Goal: Task Accomplishment & Management: Complete application form

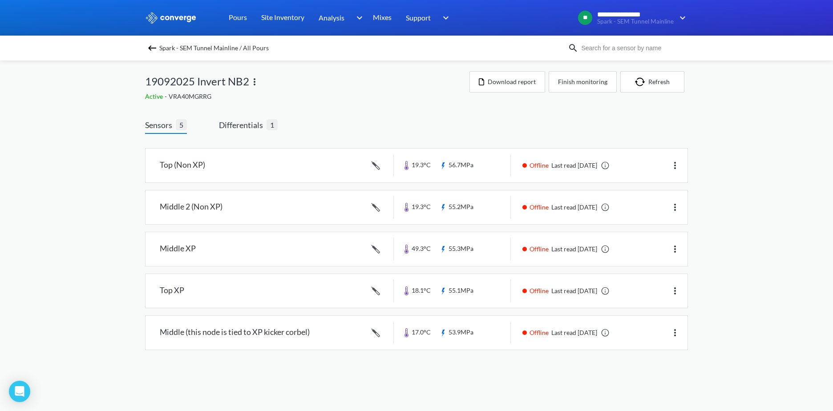
click at [146, 41] on div "Spark - SEM Tunnel Mainline / All Pours" at bounding box center [416, 48] width 833 height 25
click at [149, 47] on img at bounding box center [152, 48] width 11 height 11
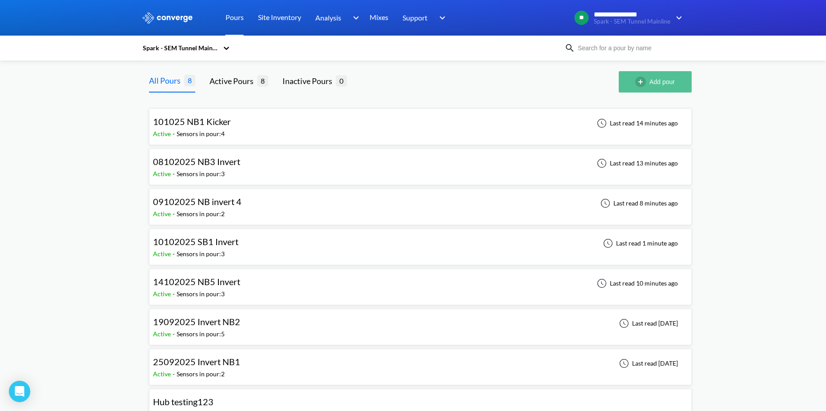
click at [640, 85] on img "button" at bounding box center [642, 82] width 14 height 11
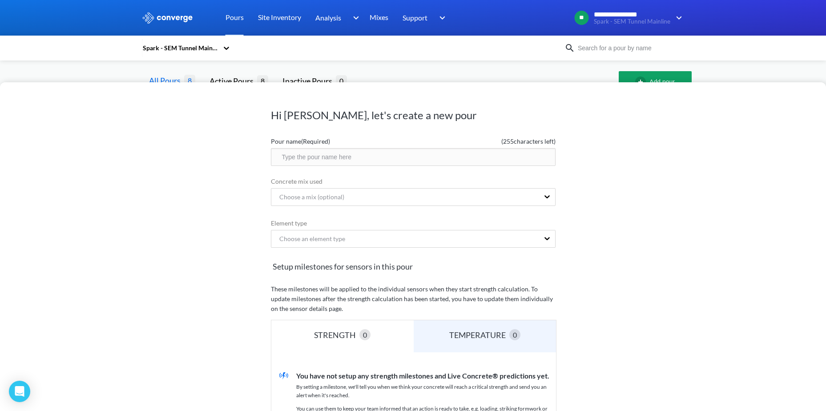
click at [459, 158] on input "text" at bounding box center [413, 157] width 285 height 18
click at [429, 63] on div "Hi [PERSON_NAME], let's create a new pour Pour name (Required) ( 255 characters…" at bounding box center [413, 205] width 826 height 411
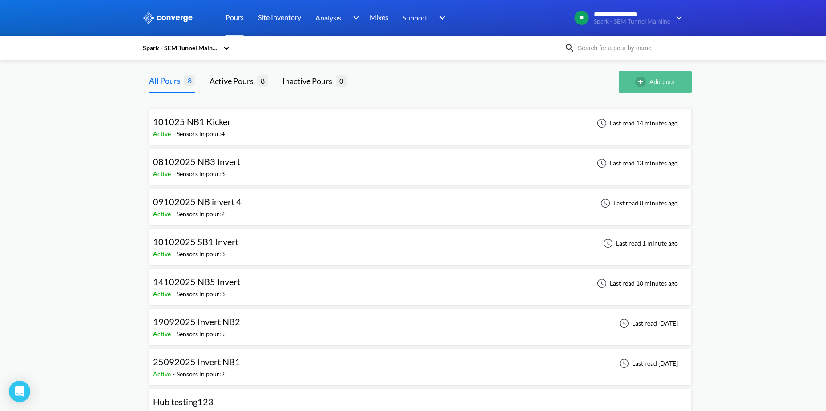
click at [642, 81] on img "button" at bounding box center [642, 82] width 14 height 11
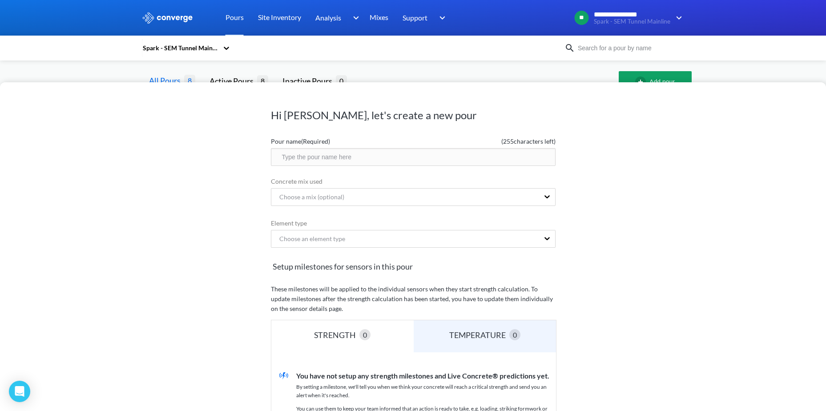
click at [473, 154] on input "text" at bounding box center [413, 157] width 285 height 18
type input "15102025 SB2 Invert"
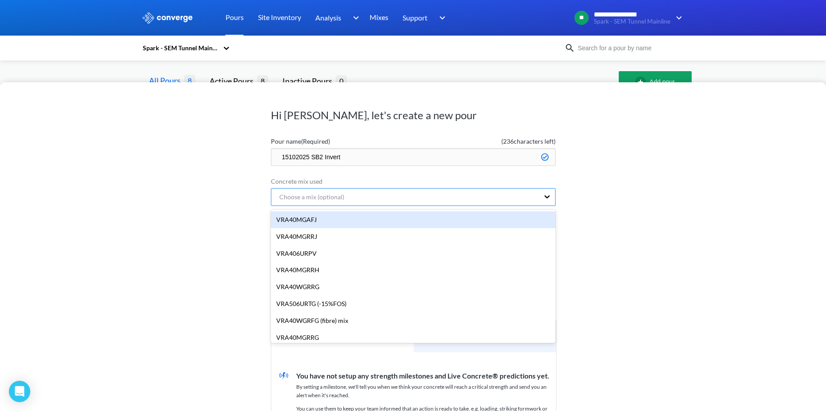
click at [445, 202] on div "Choose a mix (optional)" at bounding box center [405, 197] width 268 height 17
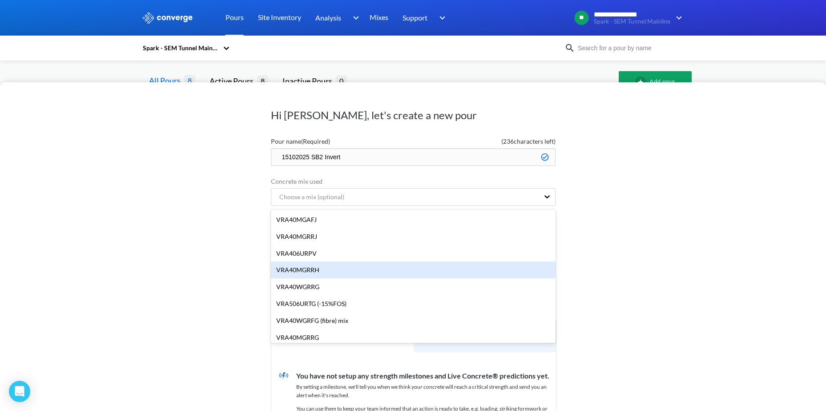
click at [333, 272] on div "VRA40MGRRH" at bounding box center [413, 270] width 285 height 17
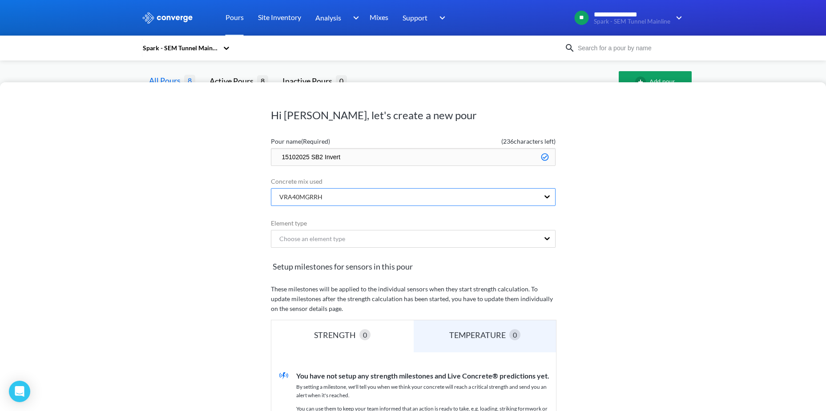
click at [320, 197] on div "VRA40MGRRH" at bounding box center [297, 197] width 50 height 10
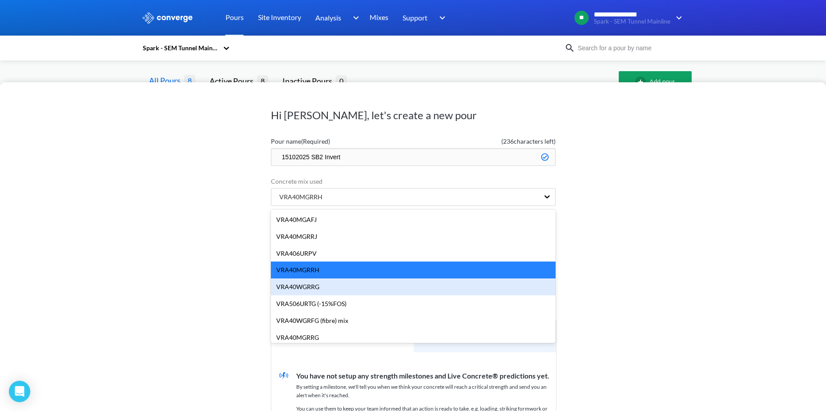
click at [354, 286] on div "VRA40WGRRG" at bounding box center [413, 287] width 285 height 17
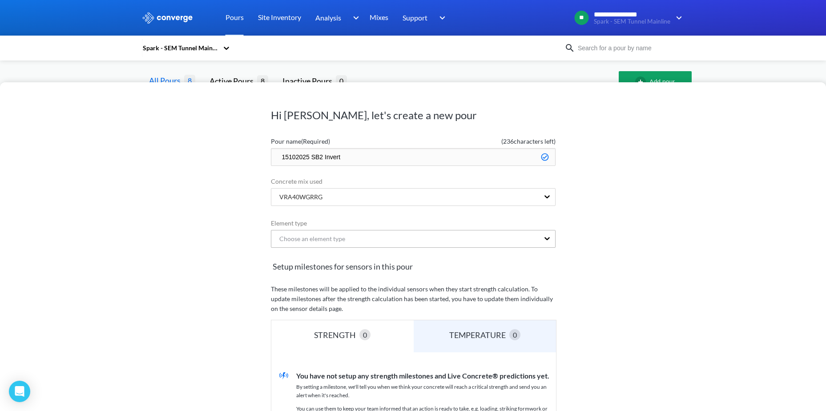
click at [340, 241] on div "Choose an element type" at bounding box center [308, 239] width 73 height 10
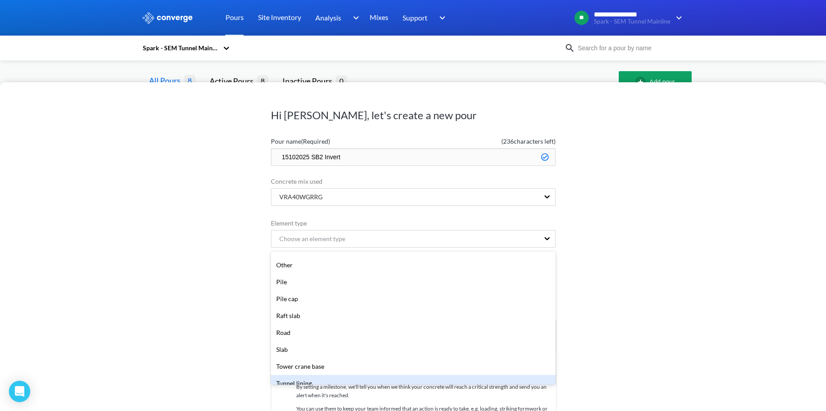
scroll to position [178, 0]
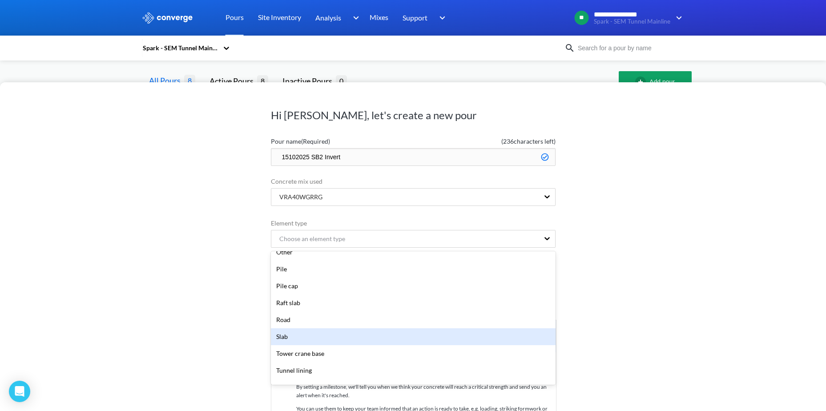
click at [320, 344] on div "Slab" at bounding box center [413, 336] width 285 height 17
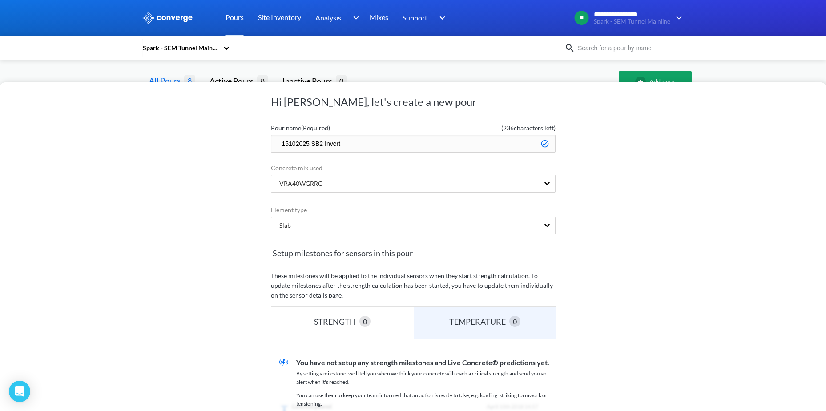
scroll to position [0, 0]
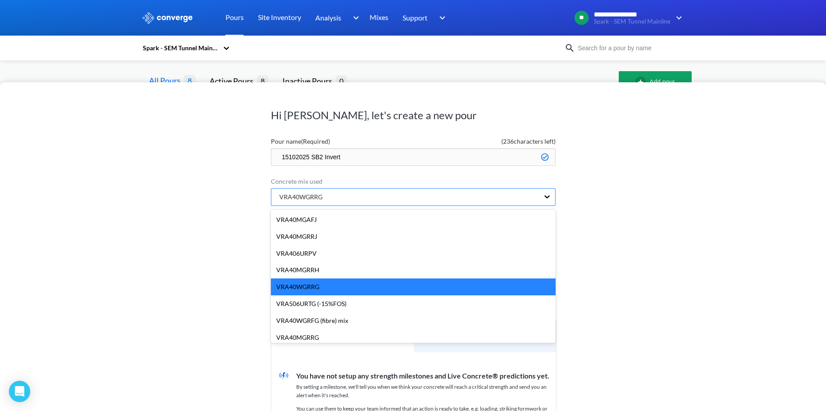
click at [332, 195] on div "VRA40WGRRG" at bounding box center [405, 197] width 268 height 17
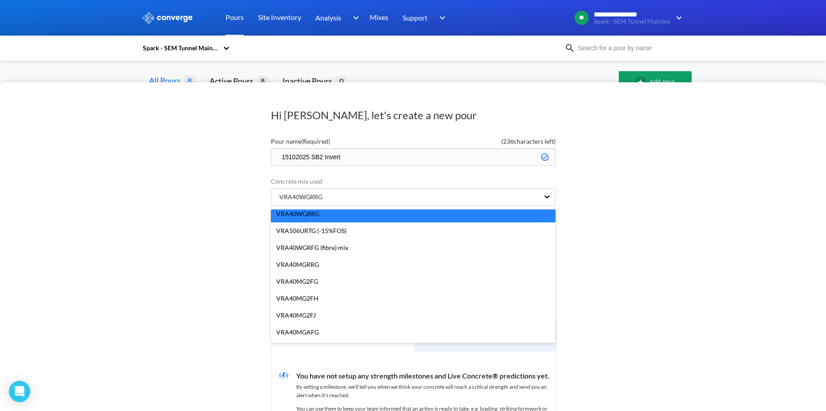
scroll to position [73, 0]
click at [329, 263] on div "VRA40MGRRG" at bounding box center [413, 265] width 285 height 17
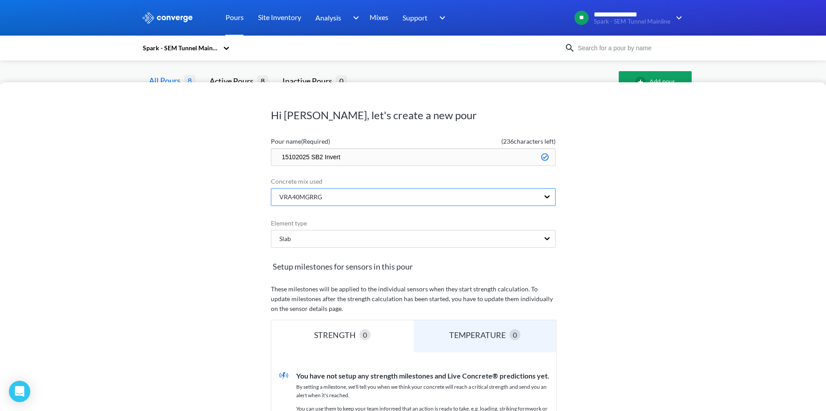
click at [364, 202] on div "VRA40MGRRG" at bounding box center [405, 197] width 268 height 17
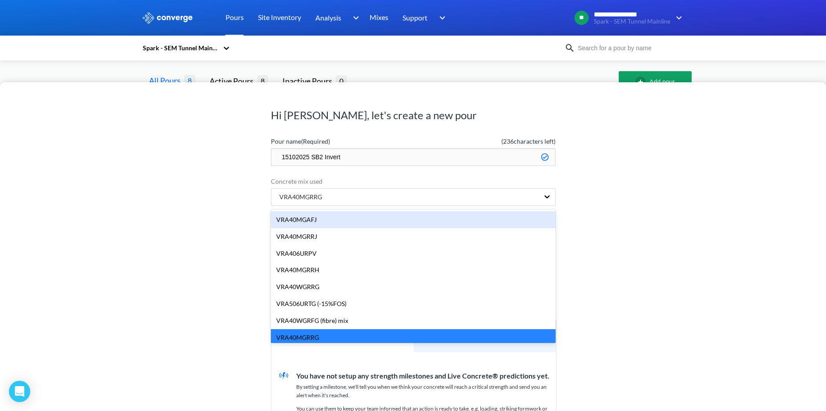
scroll to position [9, 0]
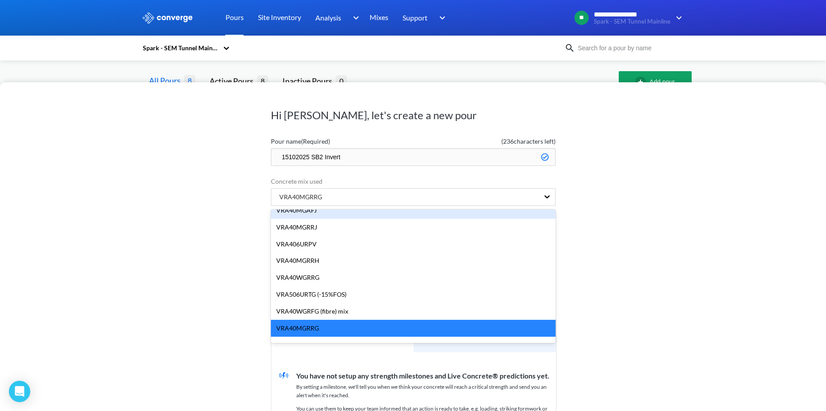
click at [220, 222] on div "Hi [PERSON_NAME], let's create a new pour Pour name (Required) ( 236 characters…" at bounding box center [413, 246] width 826 height 329
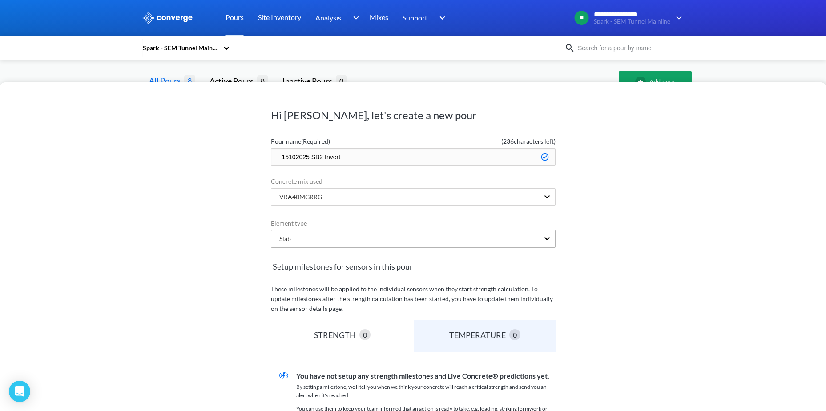
click at [320, 242] on div "Slab" at bounding box center [405, 239] width 268 height 17
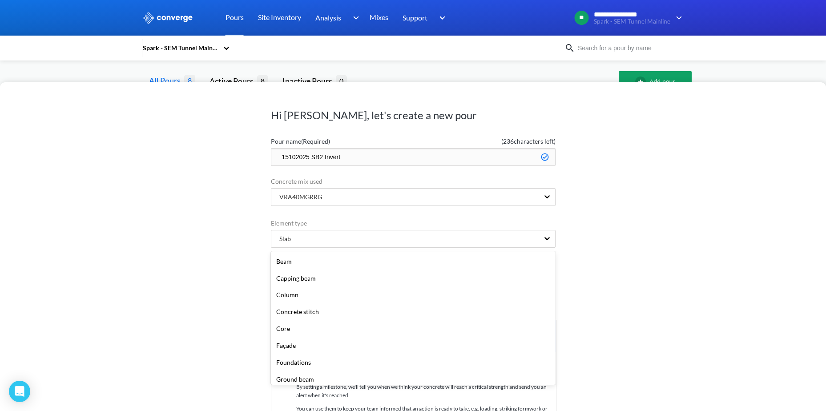
scroll to position [145, 0]
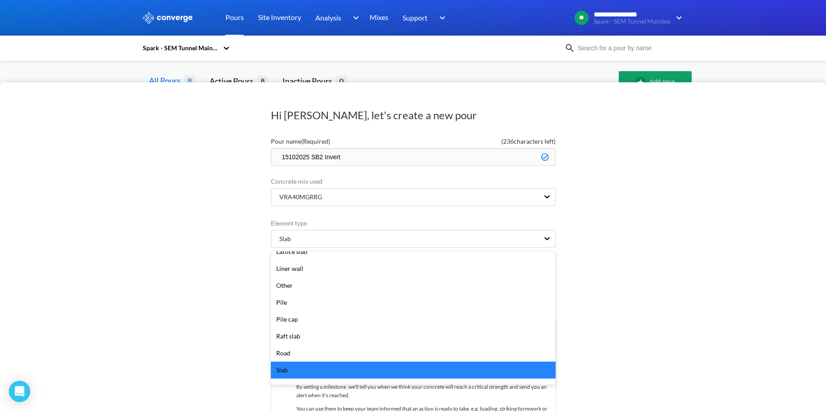
click at [231, 236] on div "Hi [PERSON_NAME], let's create a new pour Pour name (Required) ( 236 characters…" at bounding box center [413, 246] width 826 height 329
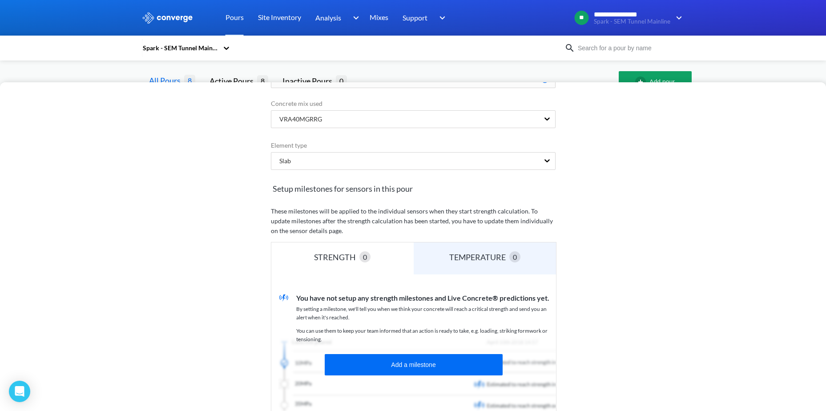
scroll to position [130, 0]
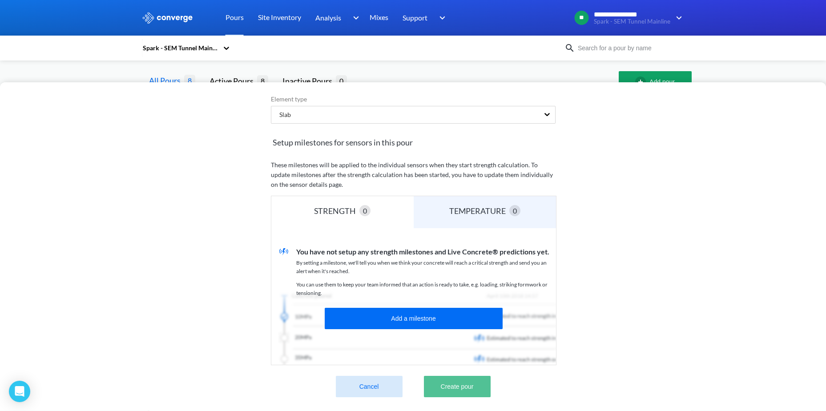
click at [452, 389] on button "Create pour" at bounding box center [457, 386] width 67 height 21
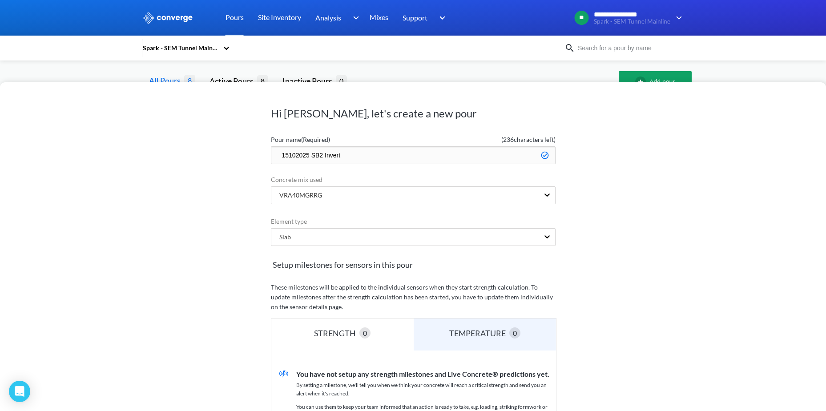
scroll to position [0, 0]
